Goal: Register for event/course

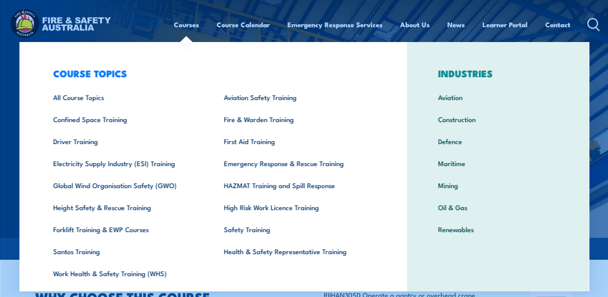
click at [190, 25] on link "Courses" at bounding box center [186, 24] width 25 height 21
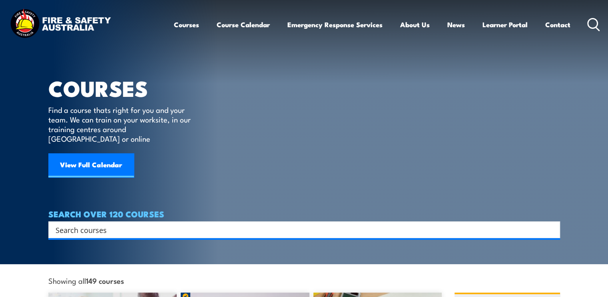
click at [154, 224] on input "Search input" at bounding box center [299, 230] width 487 height 12
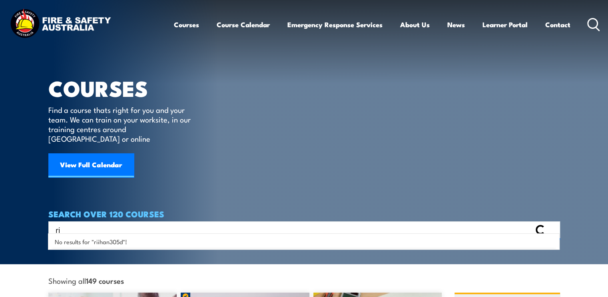
type input "r"
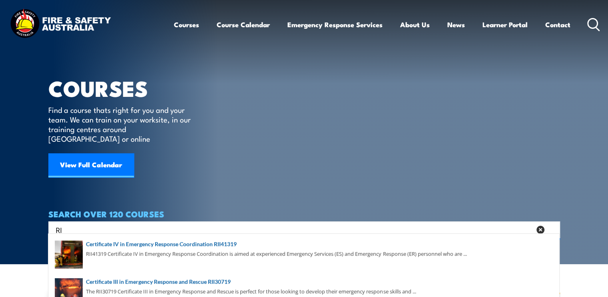
type input "R"
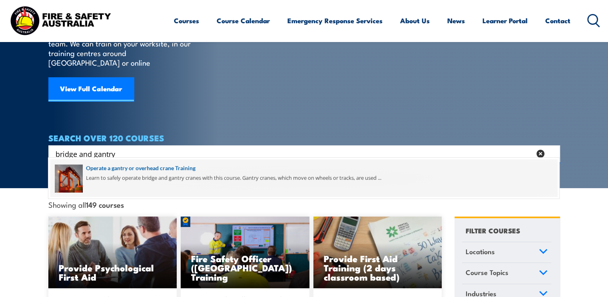
scroll to position [80, 0]
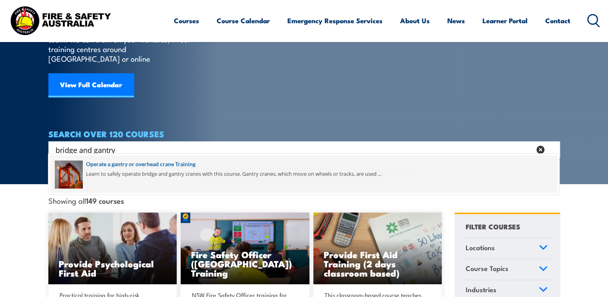
type input "bridge and gantry"
click at [138, 164] on span at bounding box center [303, 174] width 507 height 38
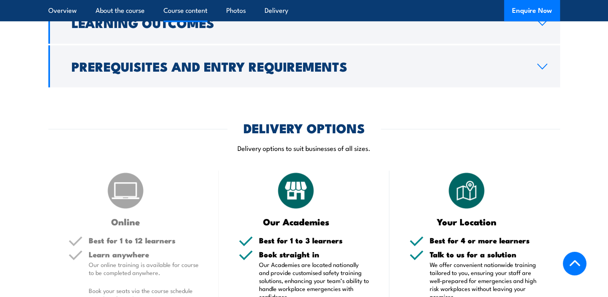
scroll to position [712, 0]
